Goal: Information Seeking & Learning: Learn about a topic

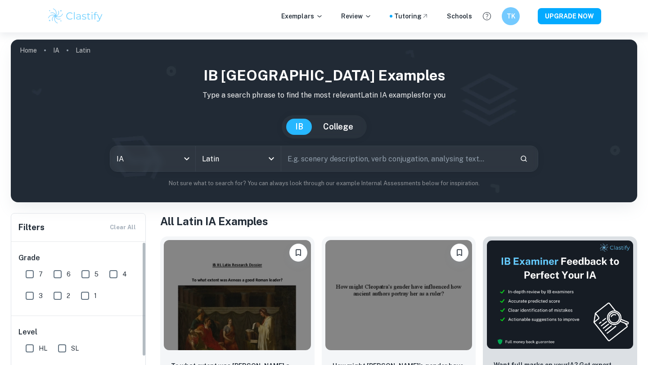
checkbox input "true"
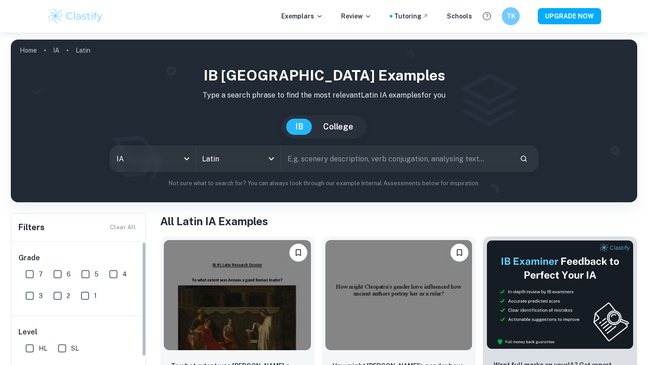
scroll to position [102, 0]
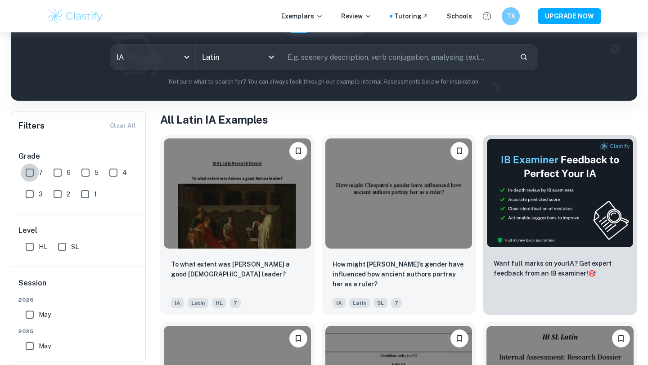
click at [27, 175] on input "7" at bounding box center [30, 173] width 18 height 18
checkbox input "true"
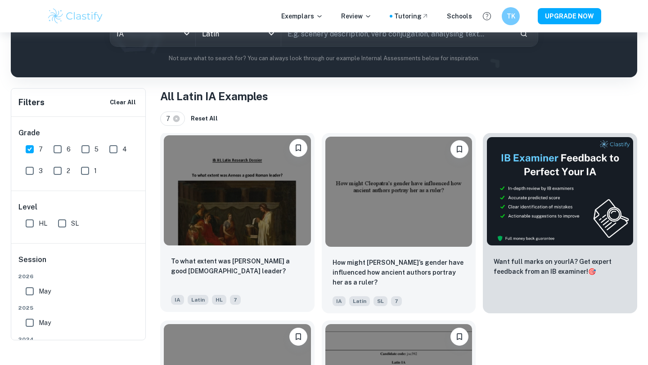
scroll to position [104, 0]
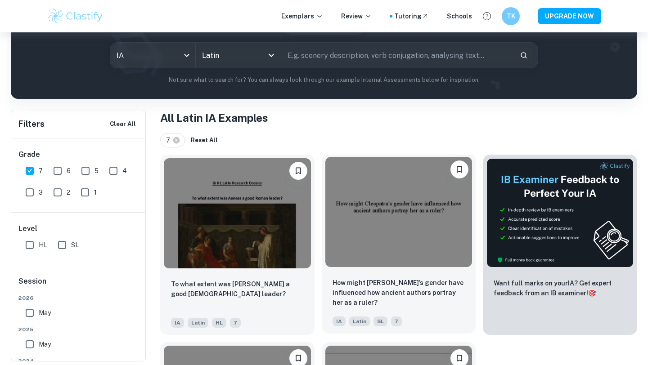
click at [387, 210] on img at bounding box center [398, 212] width 147 height 110
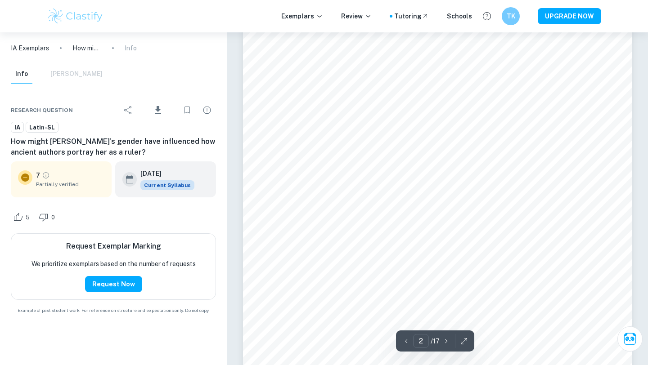
scroll to position [641, 0]
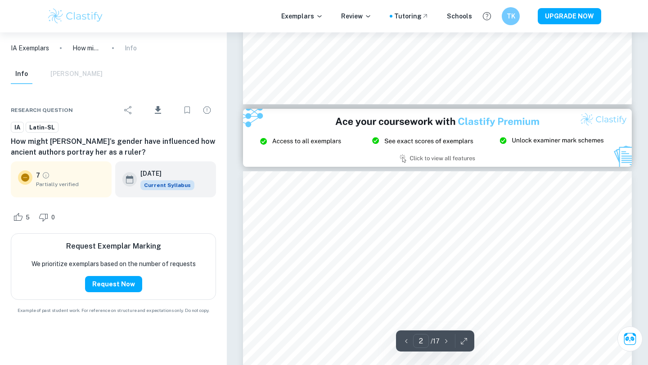
type input "3"
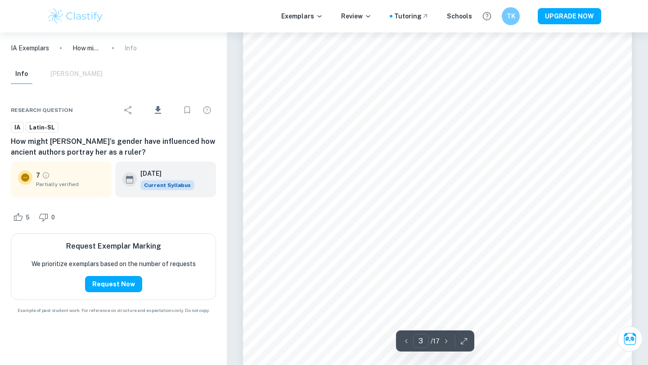
scroll to position [1280, 0]
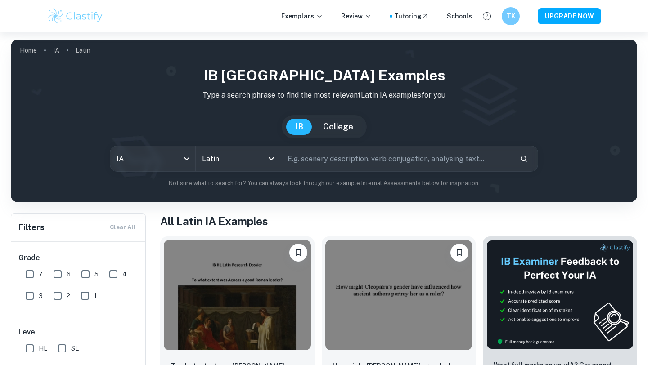
scroll to position [138, 0]
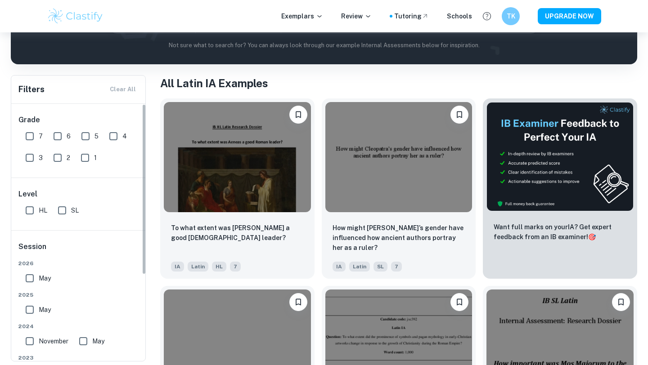
click at [28, 136] on input "7" at bounding box center [30, 136] width 18 height 18
checkbox input "true"
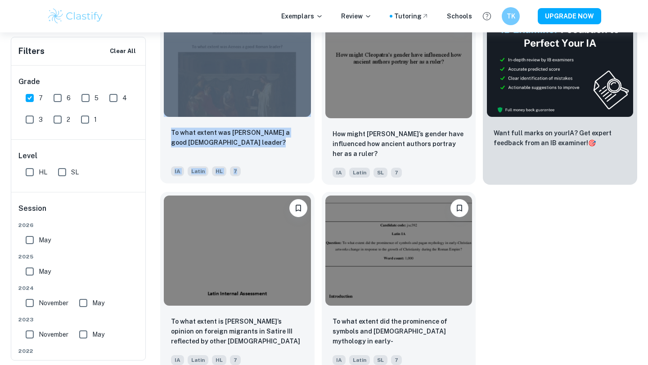
scroll to position [261, 0]
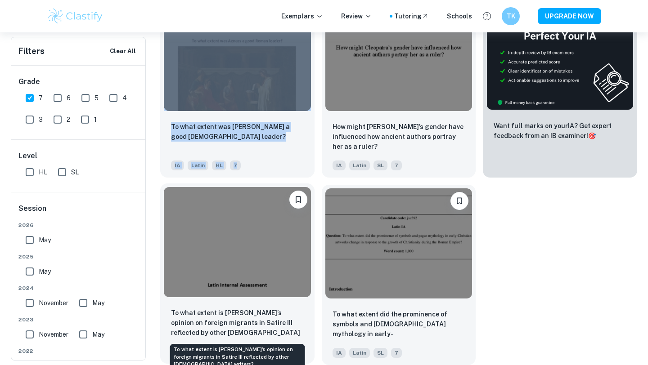
click at [206, 316] on p "To what extent is Juvenal’s opinion on foreign migrants in Satire III reflected…" at bounding box center [237, 323] width 133 height 31
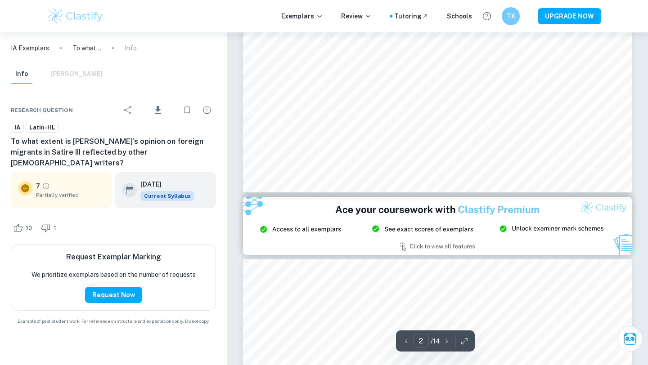
scroll to position [1101, 0]
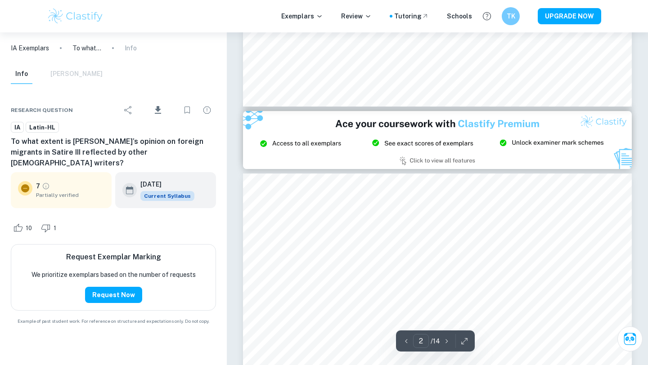
type input "3"
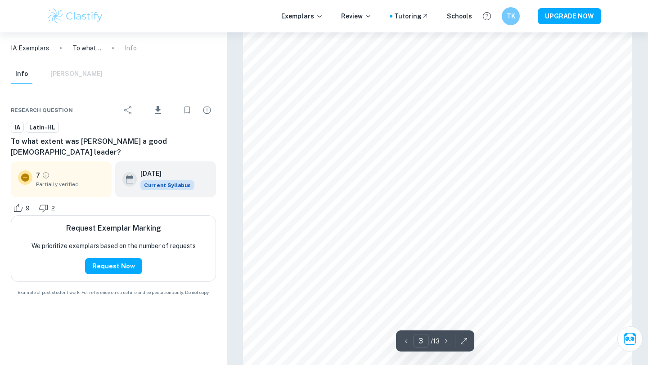
scroll to position [1233, 0]
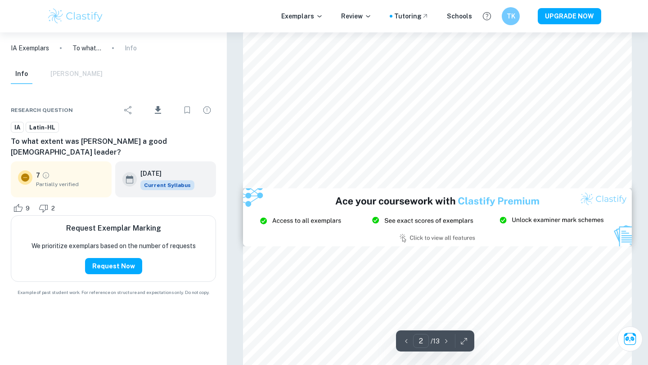
type input "3"
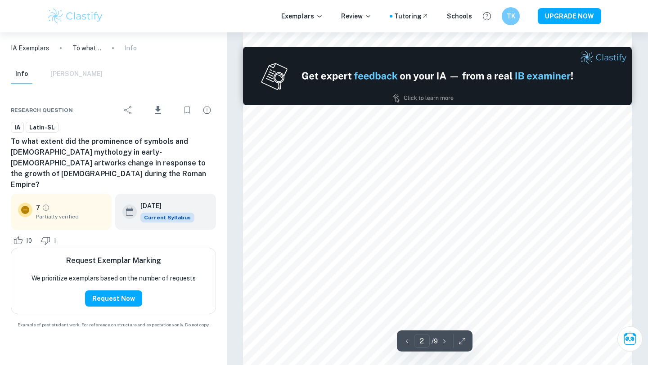
type input "1"
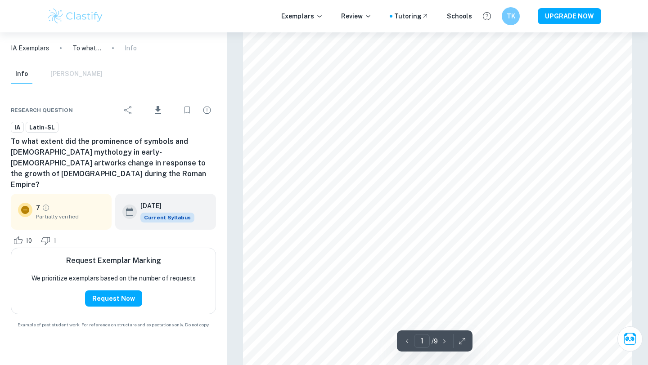
scroll to position [118, 0]
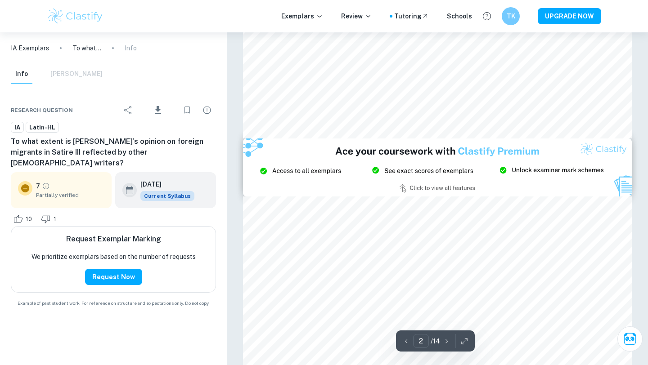
type input "3"
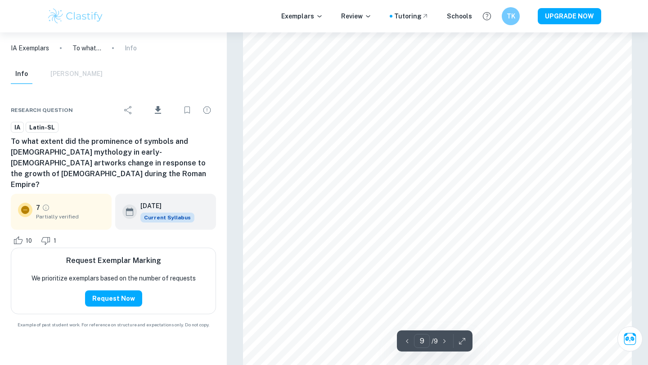
scroll to position [4855, 0]
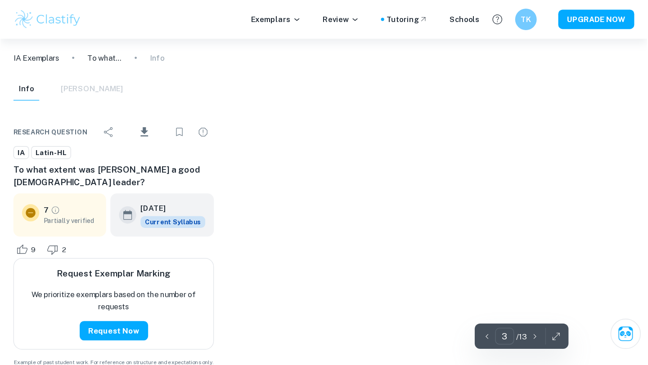
scroll to position [4661, 0]
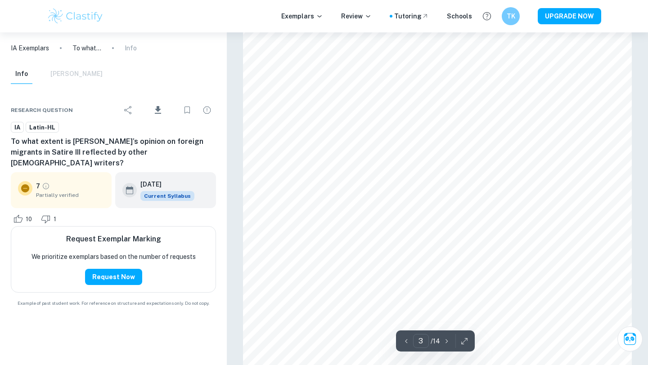
scroll to position [1330, 0]
